Goal: Information Seeking & Learning: Learn about a topic

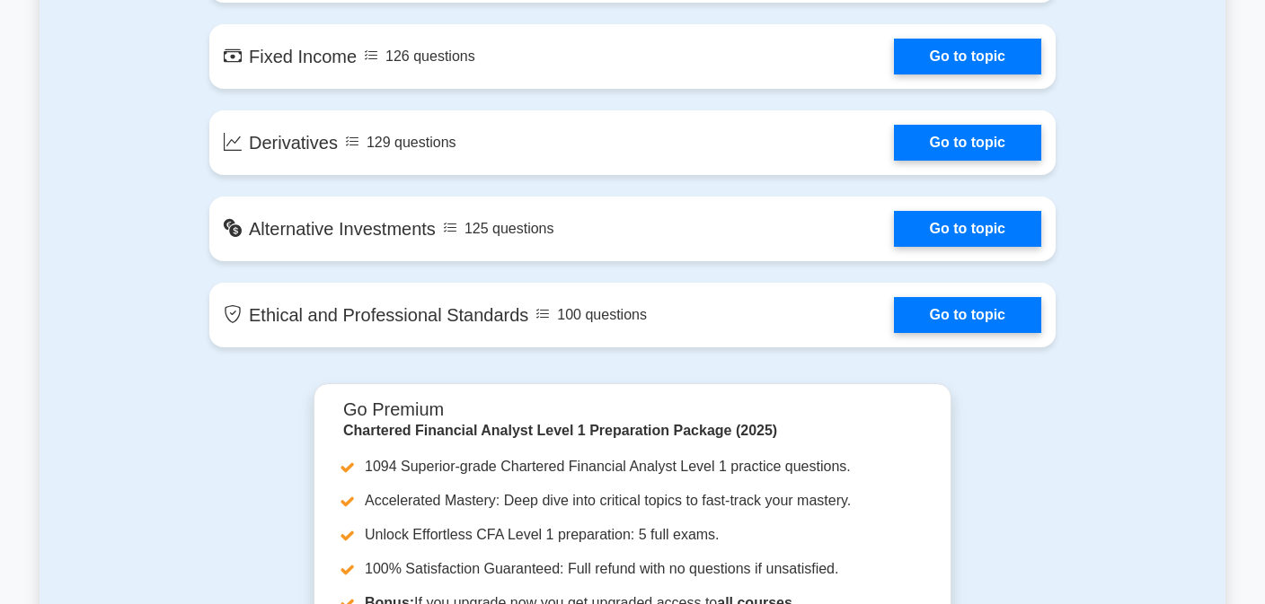
scroll to position [1563, 0]
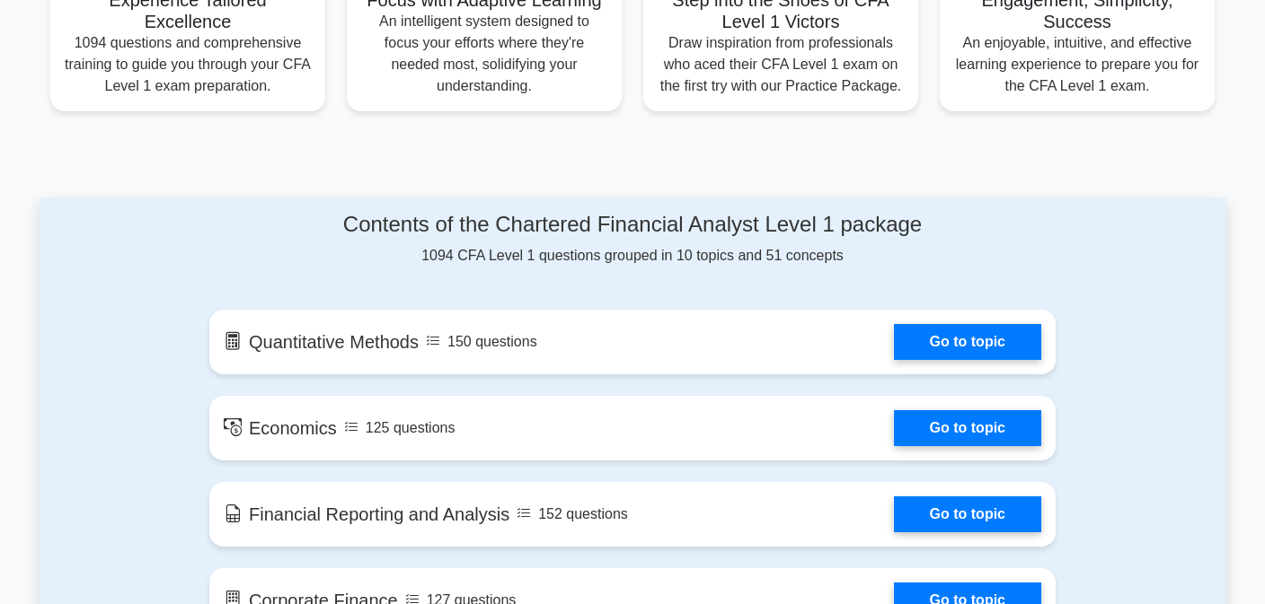
drag, startPoint x: 1276, startPoint y: 19, endPoint x: 1257, endPoint y: 127, distance: 109.4
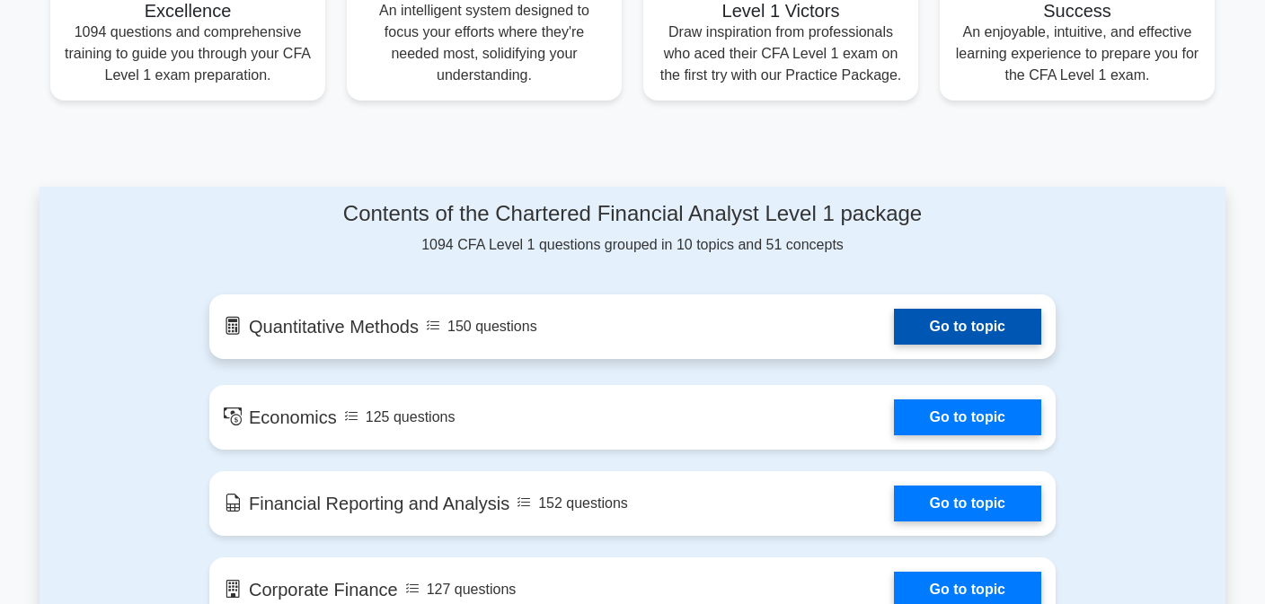
click at [914, 338] on link "Go to topic" at bounding box center [967, 327] width 147 height 36
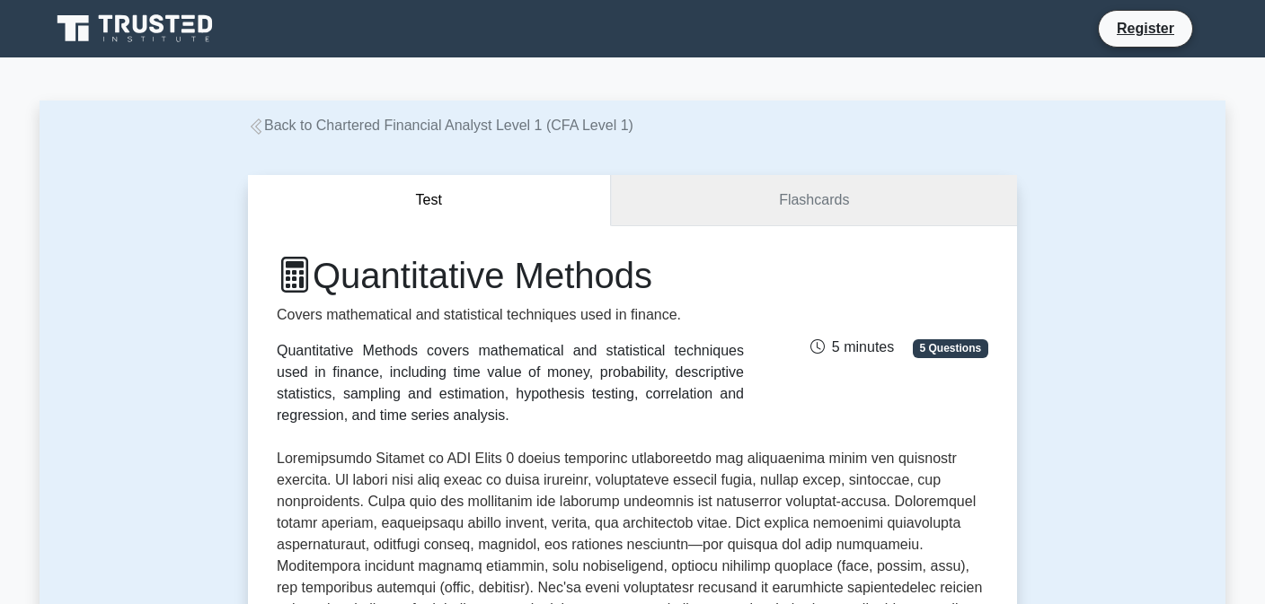
click at [790, 192] on link "Flashcards" at bounding box center [814, 200] width 406 height 51
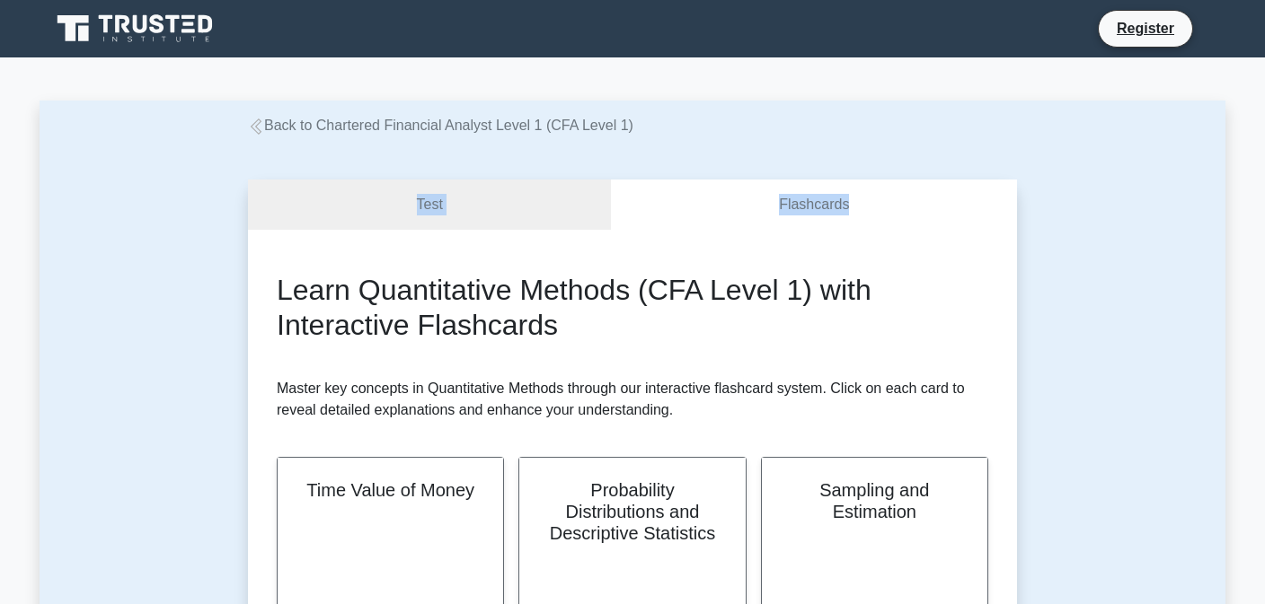
drag, startPoint x: 1254, startPoint y: 119, endPoint x: 1266, endPoint y: 163, distance: 45.5
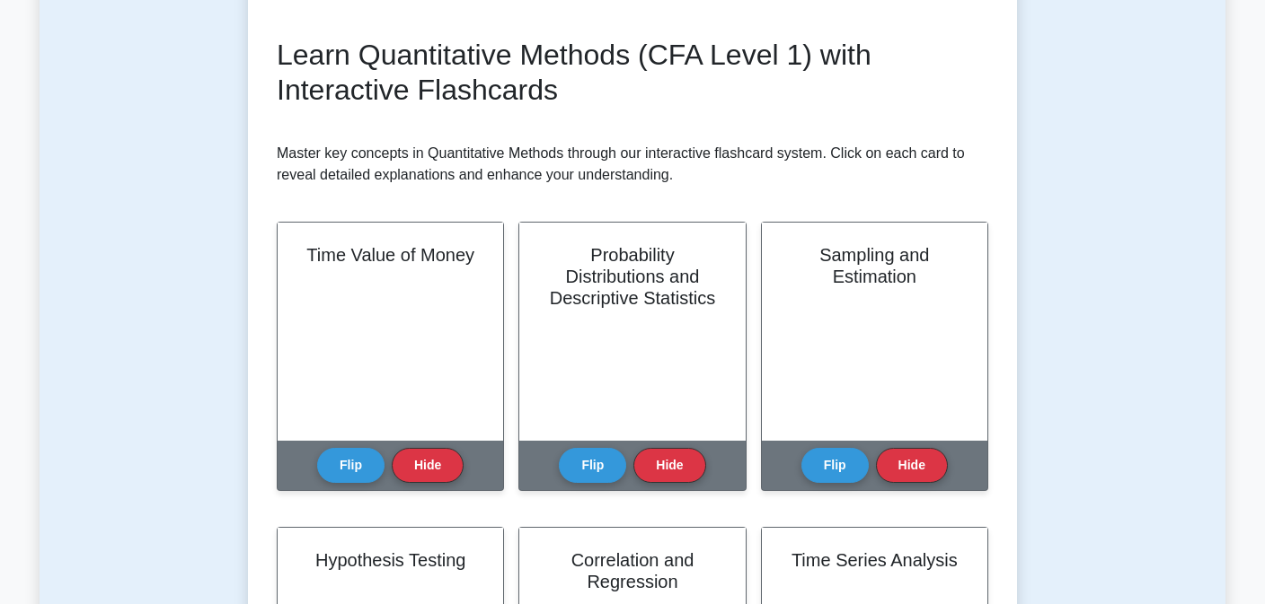
scroll to position [458, 0]
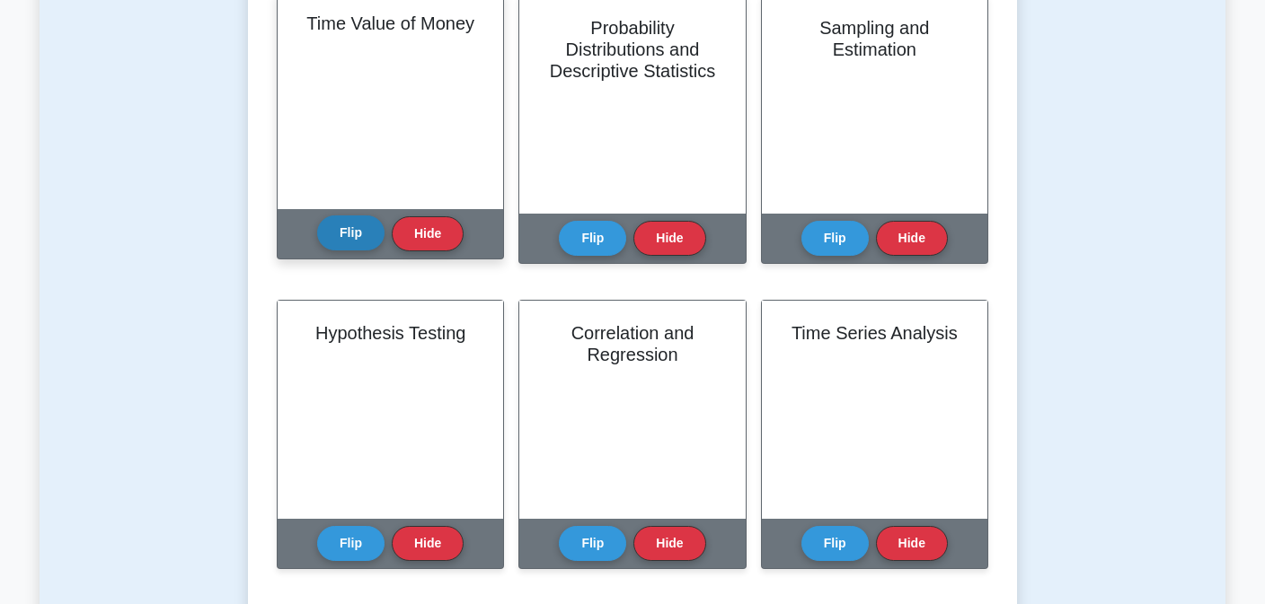
click at [372, 226] on button "Flip" at bounding box center [350, 233] width 67 height 35
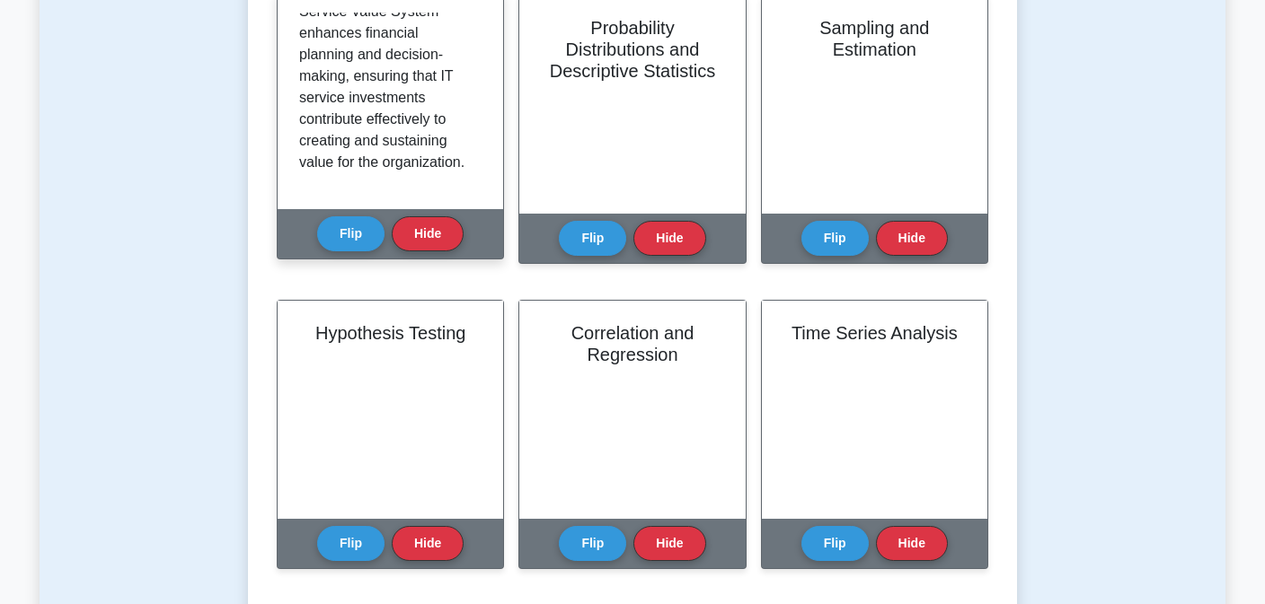
scroll to position [1814, 0]
click at [342, 235] on button "Flip" at bounding box center [350, 233] width 67 height 35
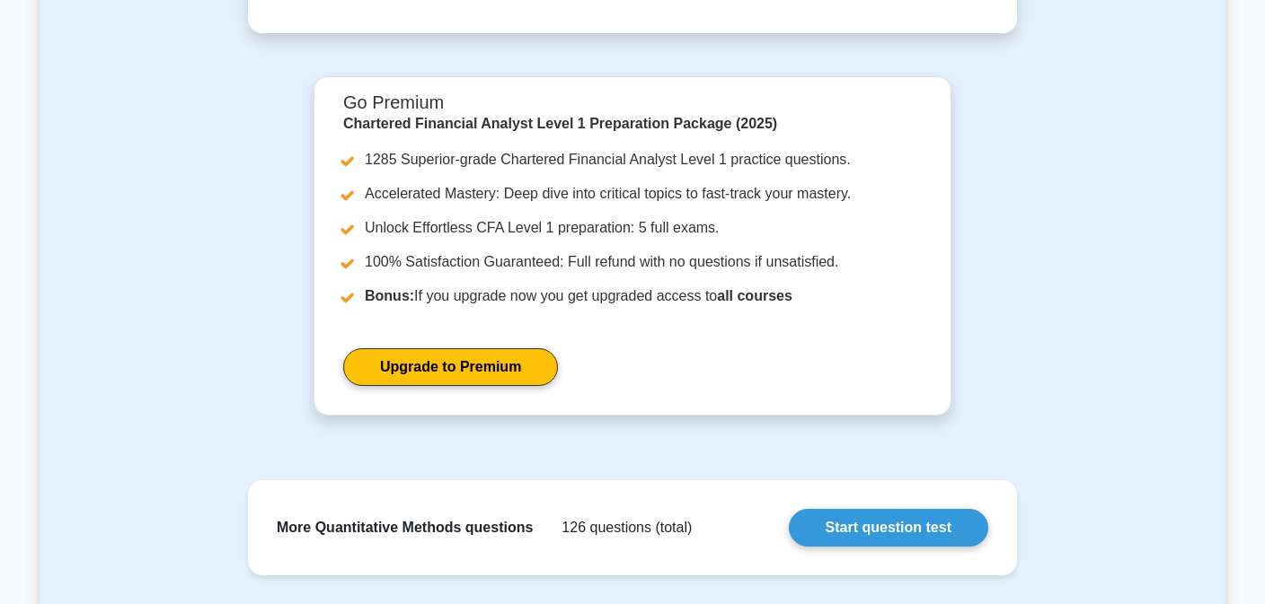
scroll to position [0, 0]
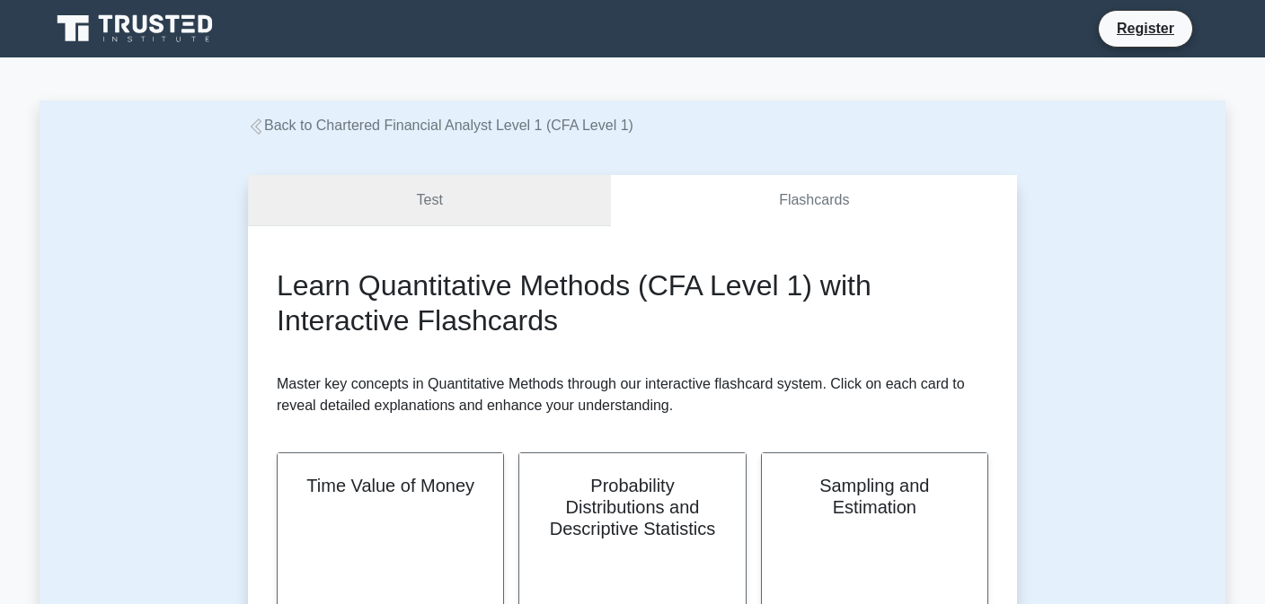
click at [462, 200] on link "Test" at bounding box center [429, 200] width 363 height 51
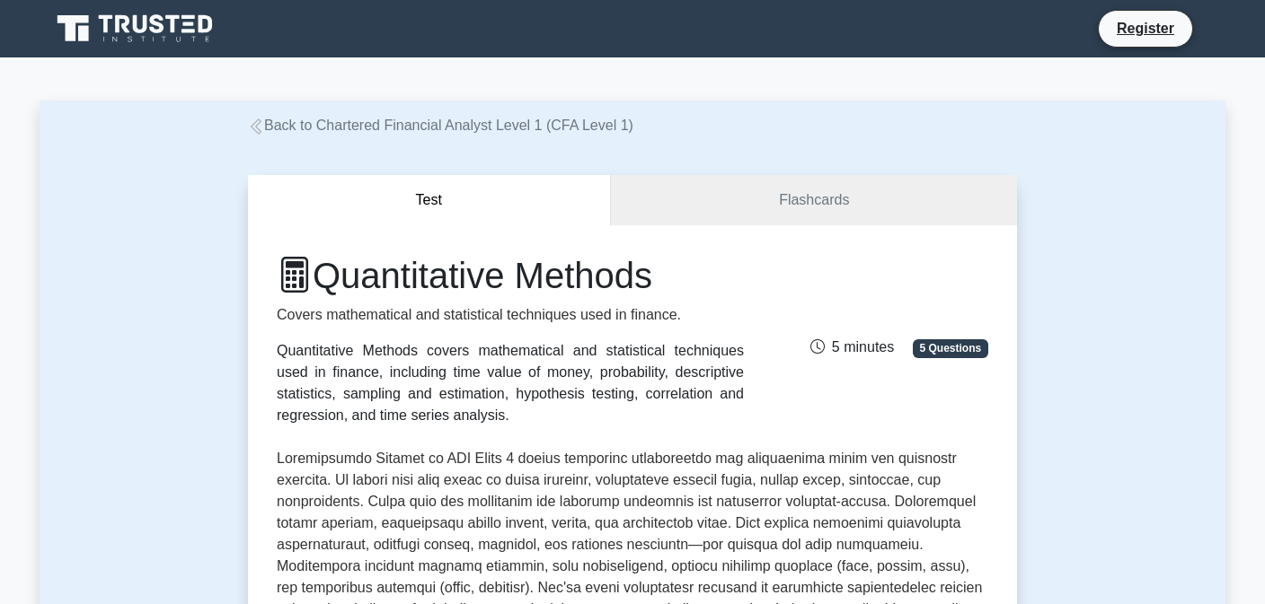
click at [960, 342] on span "5 Questions" at bounding box center [950, 349] width 75 height 18
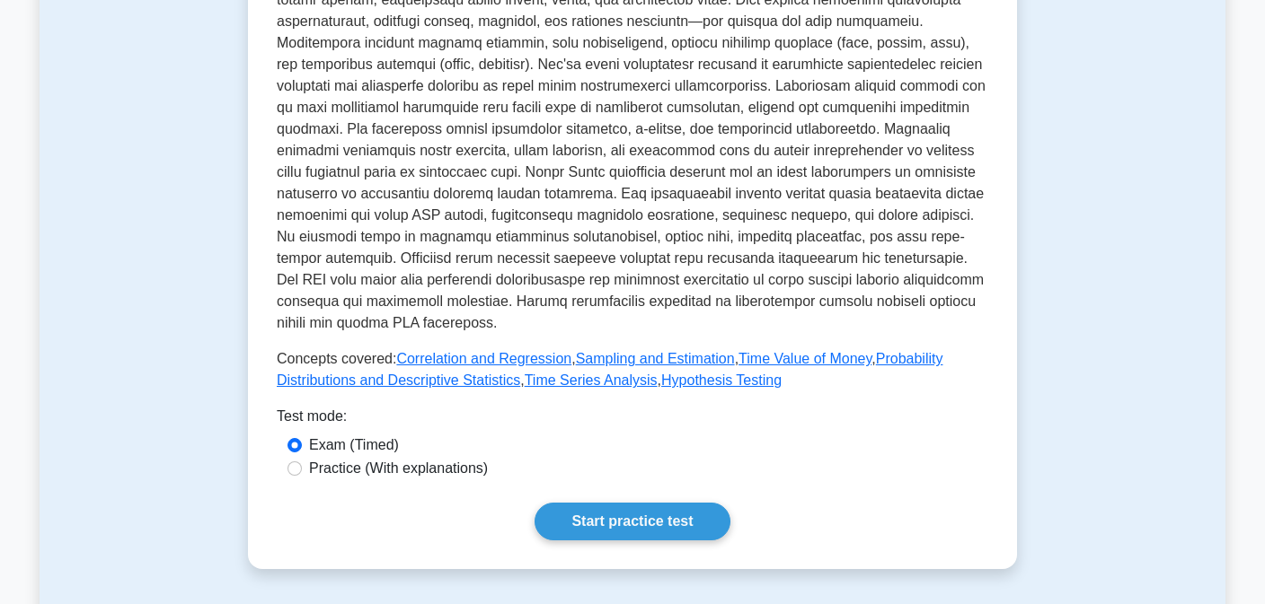
scroll to position [705, 0]
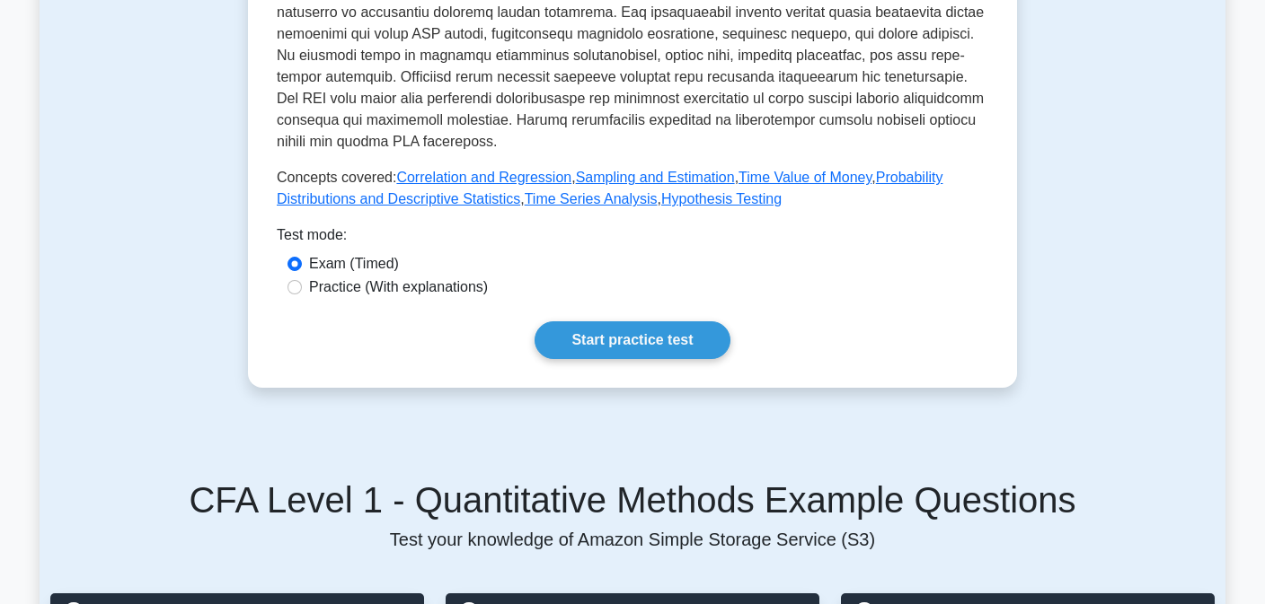
click at [452, 279] on label "Practice (With explanations)" at bounding box center [398, 288] width 179 height 22
click at [302, 280] on input "Practice (With explanations)" at bounding box center [294, 287] width 14 height 14
radio input "true"
click at [664, 353] on link "Start practice test" at bounding box center [631, 341] width 195 height 38
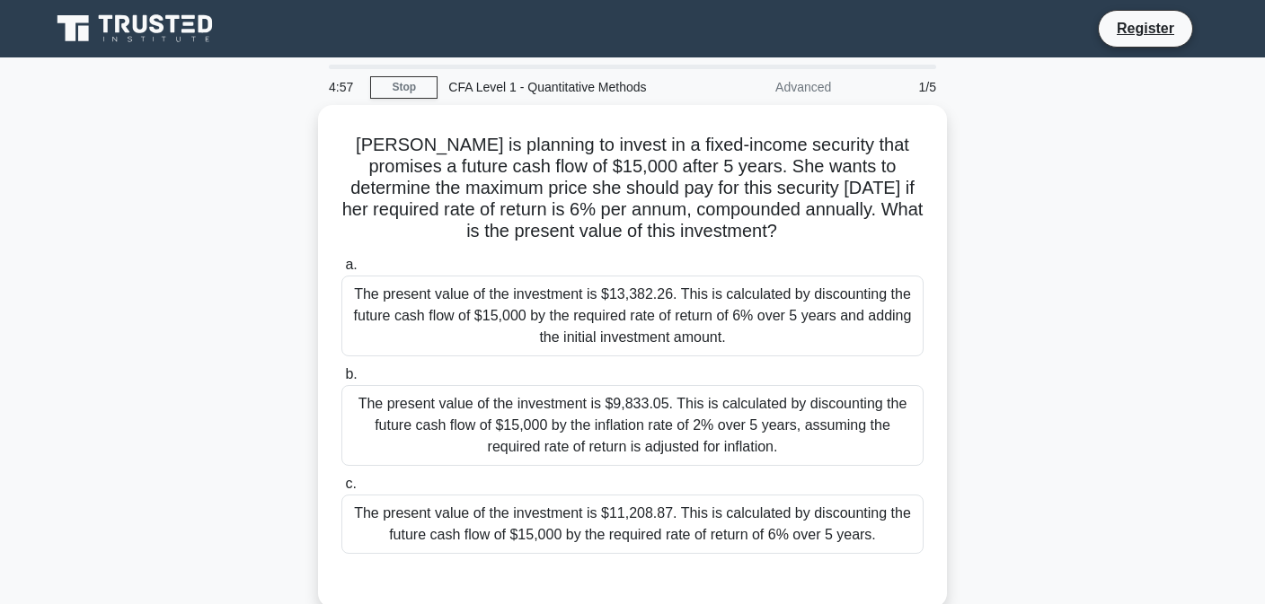
click at [1228, 98] on main "4:57 Stop CFA Level 1 - Quantitative Methods Advanced 1/5 [PERSON_NAME] is plan…" at bounding box center [632, 513] width 1265 height 913
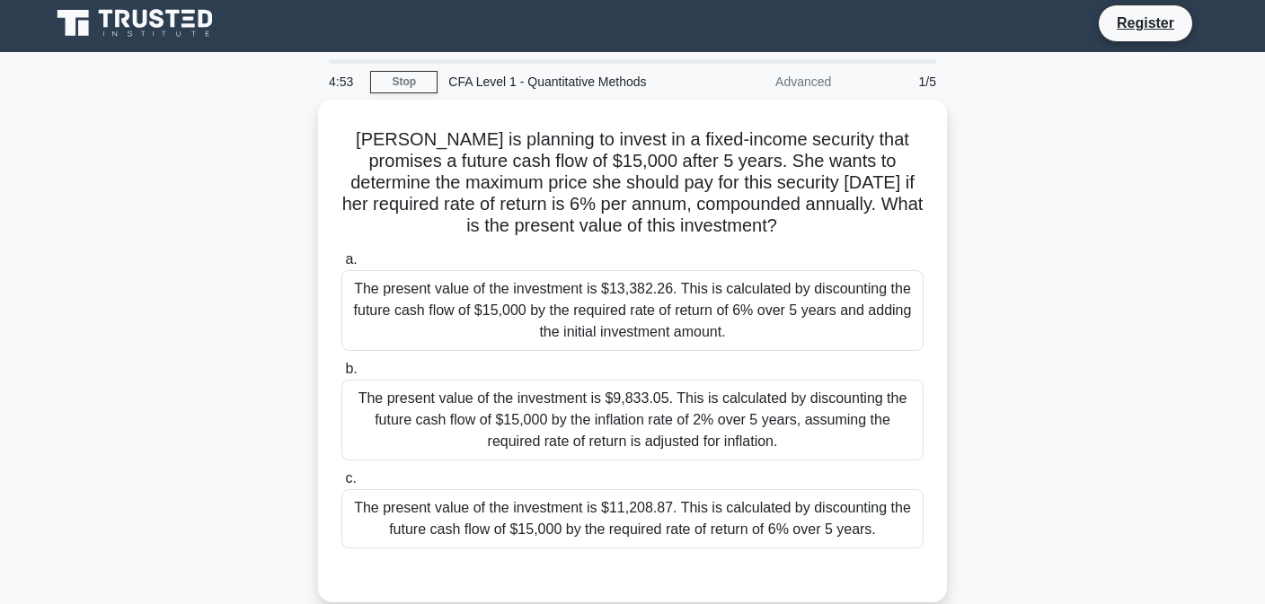
scroll to position [8, 0]
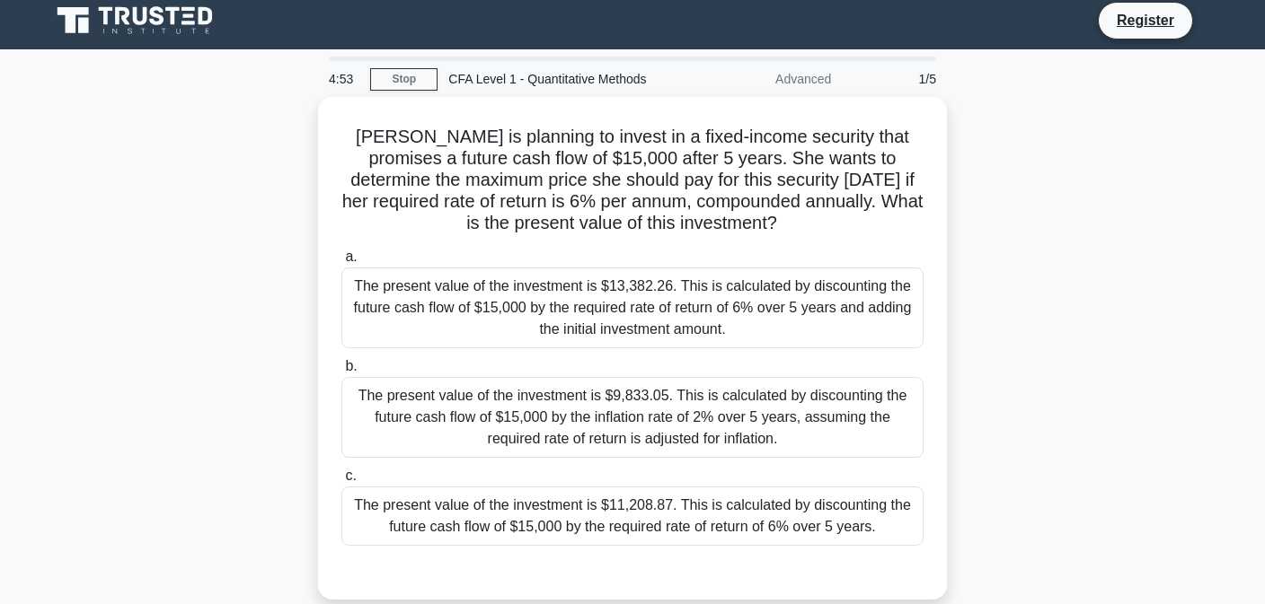
click at [1250, 130] on main "4:53 Stop CFA Level 1 - Quantitative Methods Advanced 1/5 Sarah is planning to …" at bounding box center [632, 505] width 1265 height 913
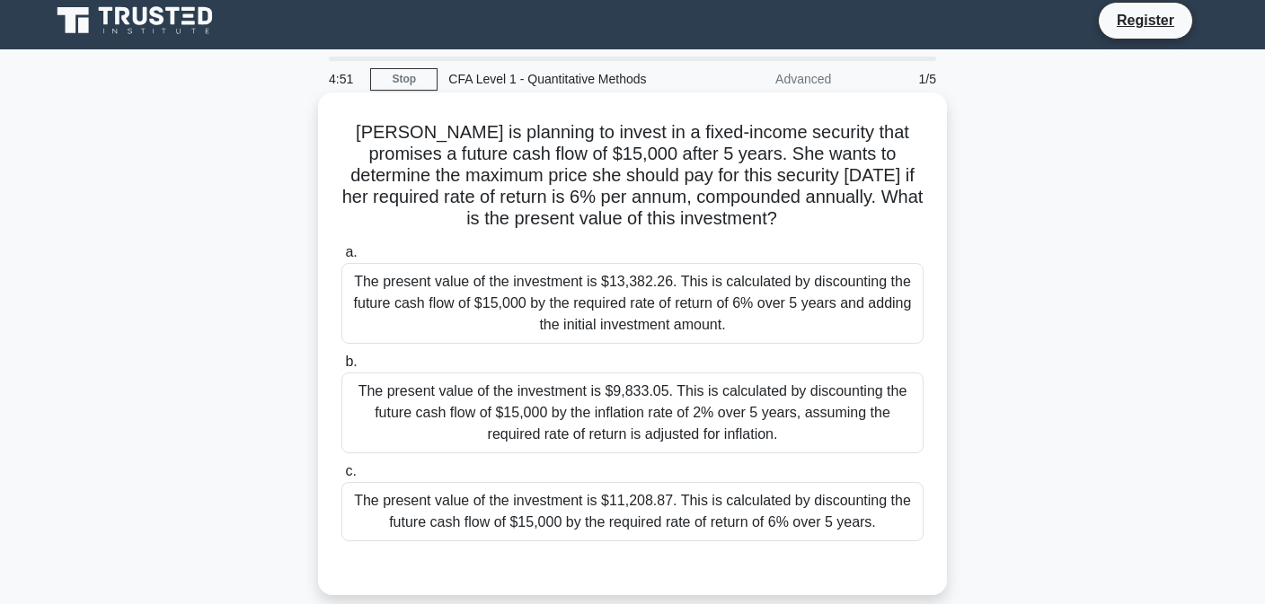
click at [722, 316] on div "The present value of the investment is $13,382.26. This is calculated by discou…" at bounding box center [632, 303] width 582 height 81
click at [341, 259] on input "a. The present value of the investment is $13,382.26. This is calculated by dis…" at bounding box center [341, 253] width 0 height 12
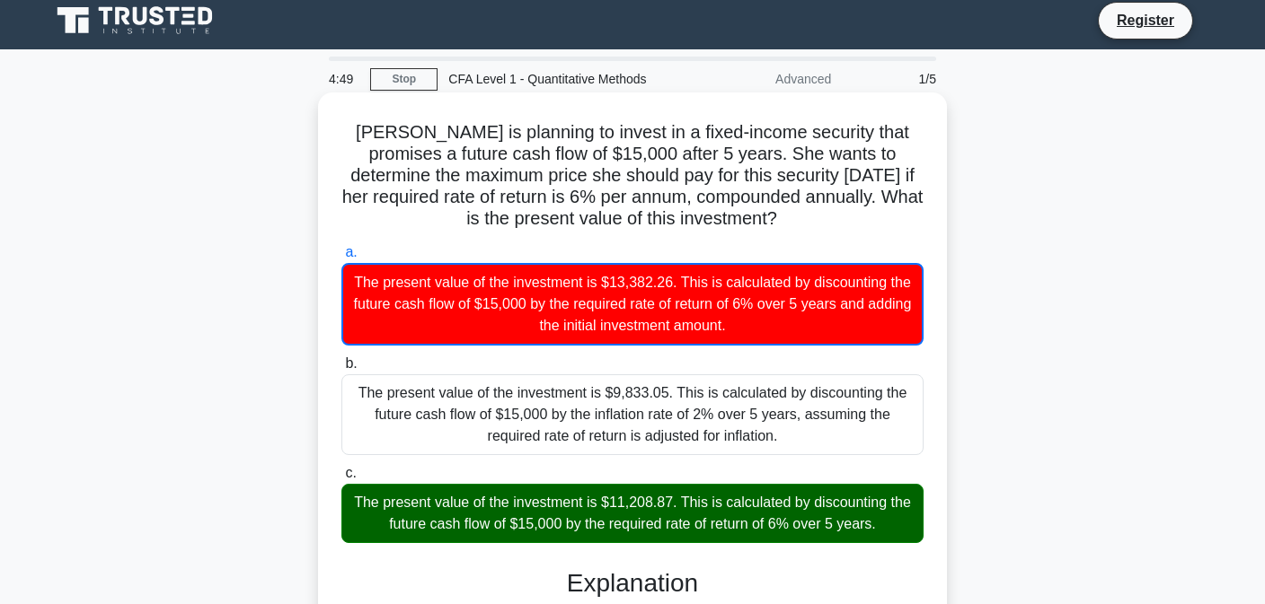
click at [722, 533] on div "The present value of the investment is $11,208.87. This is calculated by discou…" at bounding box center [632, 513] width 582 height 59
click at [341, 480] on input "c. The present value of the investment is $11,208.87. This is calculated by dis…" at bounding box center [341, 474] width 0 height 12
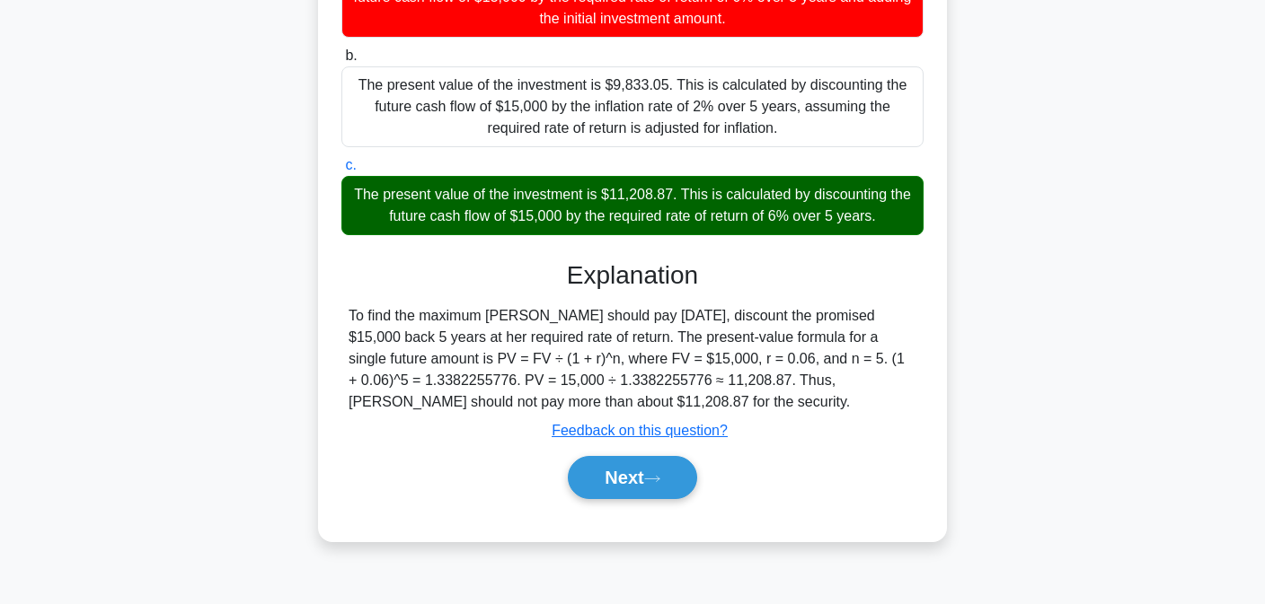
scroll to position [326, 0]
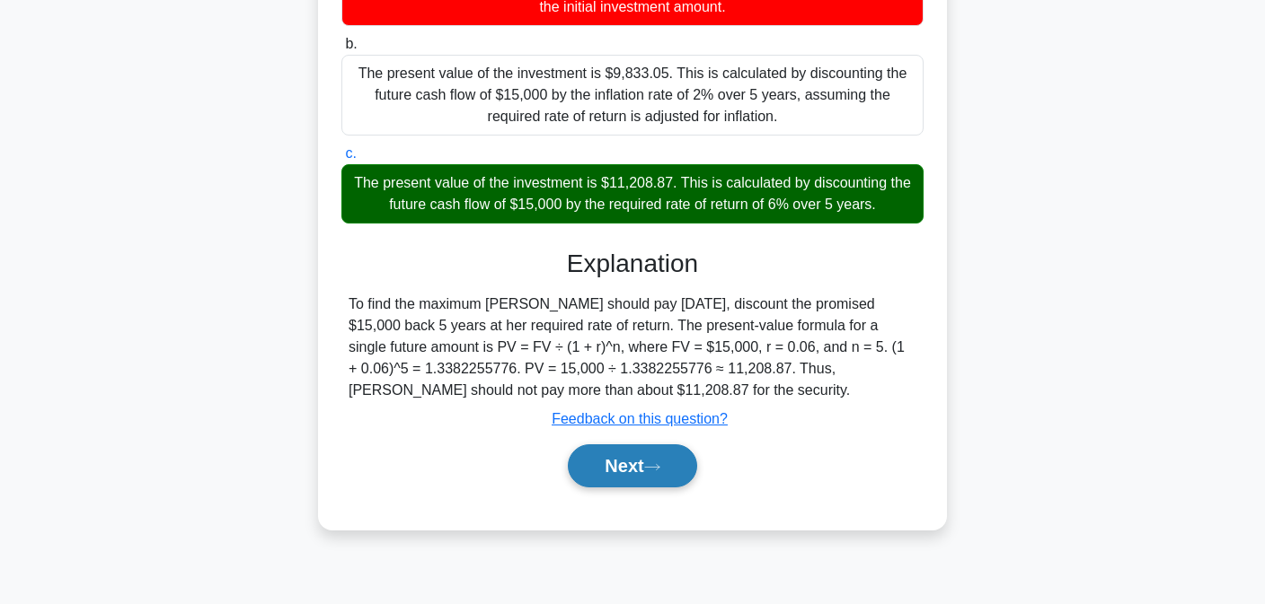
click at [666, 478] on button "Next" at bounding box center [632, 466] width 128 height 43
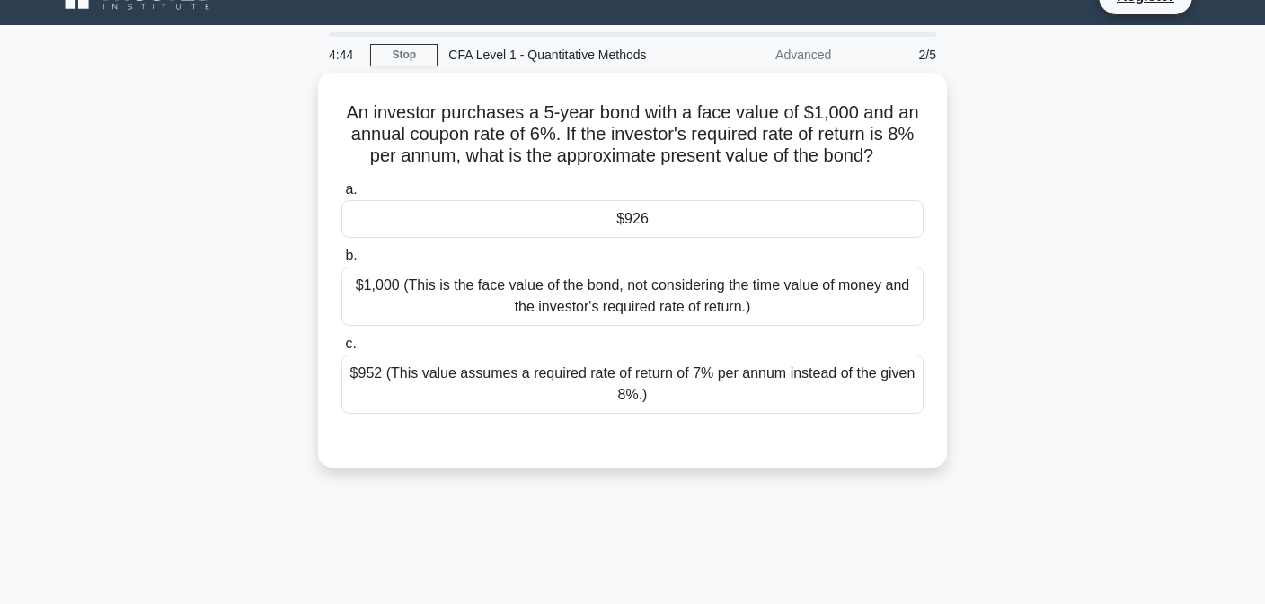
scroll to position [31, 0]
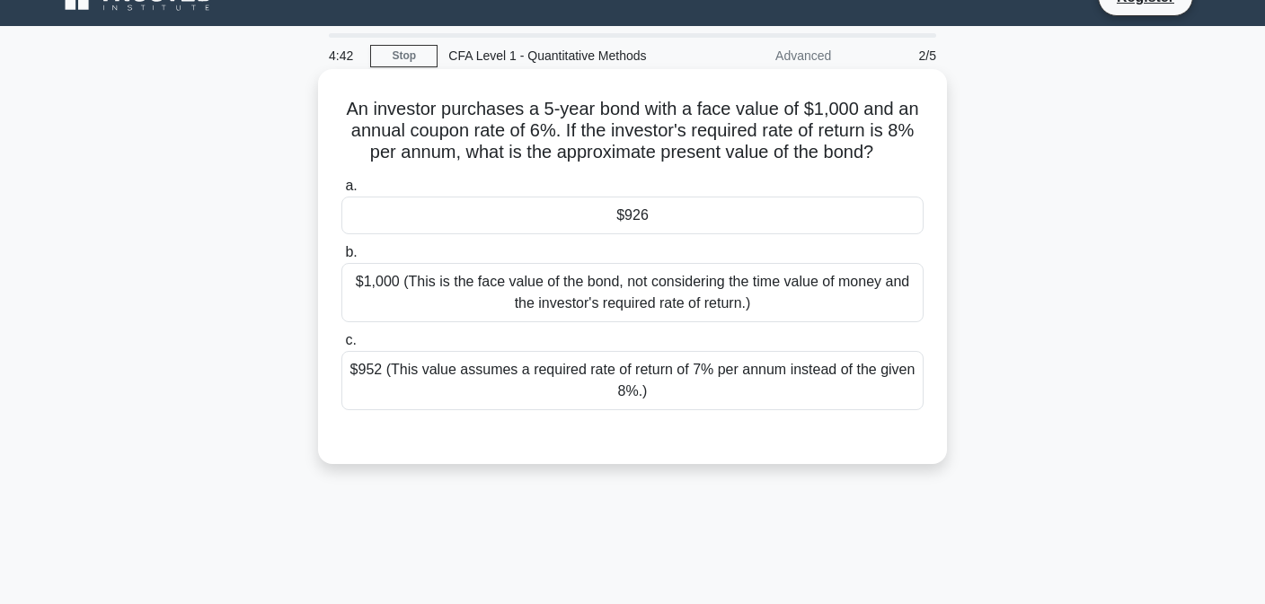
click at [778, 365] on div "$952 (This value assumes a required rate of return of 7% per annum instead of t…" at bounding box center [632, 380] width 582 height 59
click at [341, 347] on input "c. $952 (This value assumes a required rate of return of 7% per annum instead o…" at bounding box center [341, 341] width 0 height 12
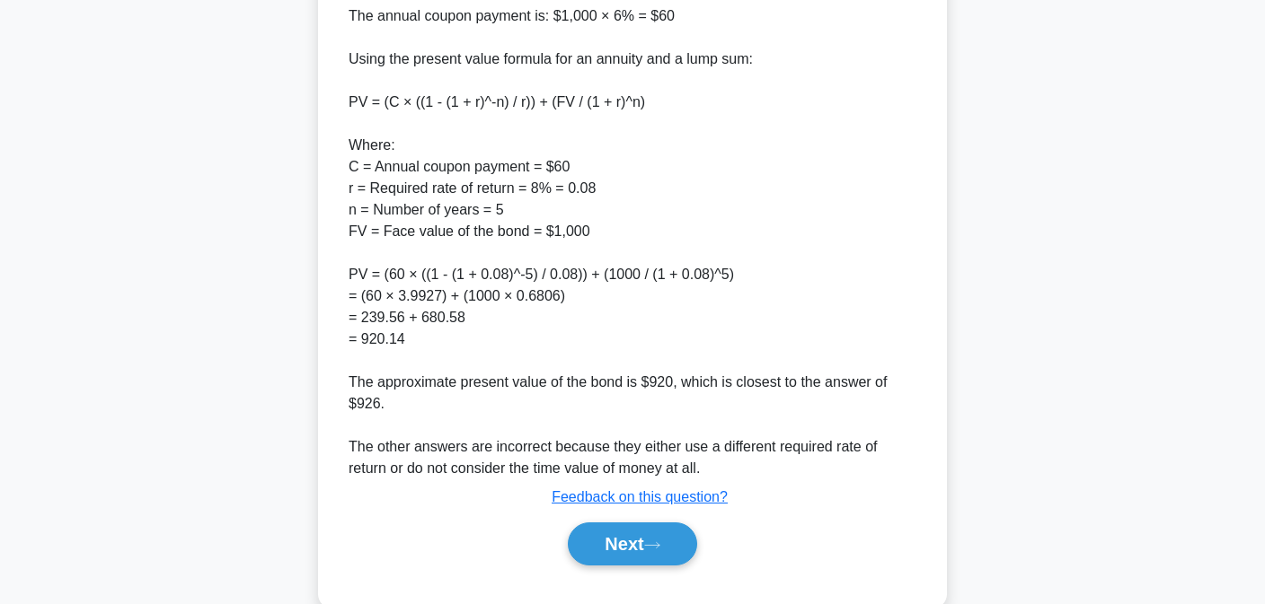
scroll to position [655, 0]
